Goal: Navigation & Orientation: Find specific page/section

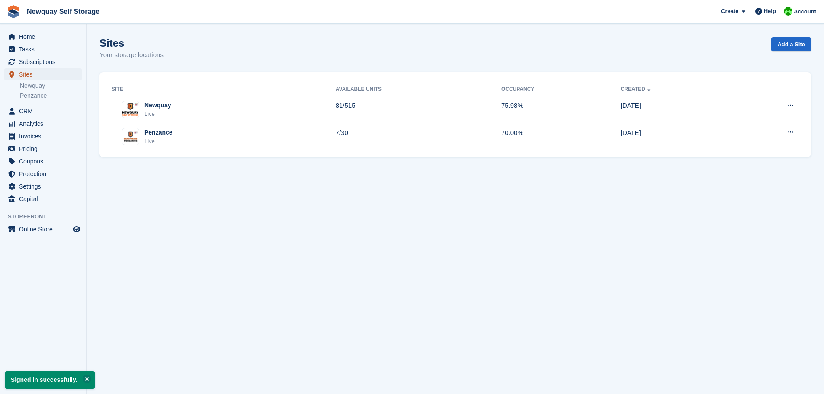
click at [32, 74] on span "Sites" at bounding box center [45, 74] width 52 height 12
click at [38, 61] on span "Subscriptions" at bounding box center [45, 62] width 52 height 12
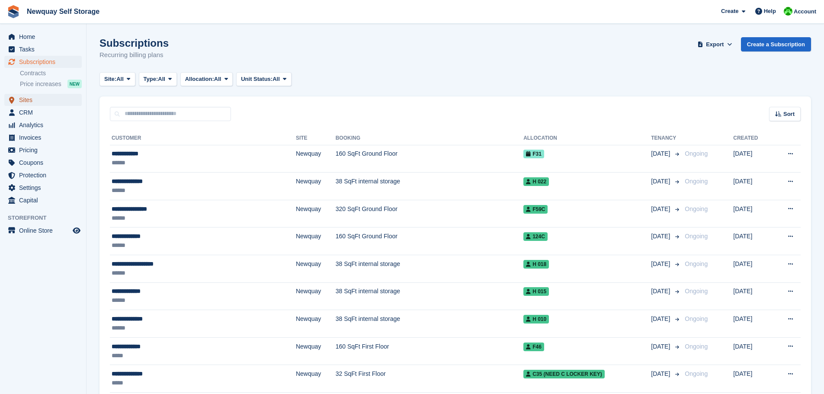
click at [29, 100] on span "Sites" at bounding box center [45, 100] width 52 height 12
